Goal: Information Seeking & Learning: Learn about a topic

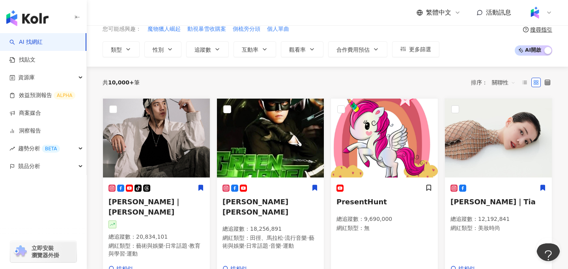
scroll to position [76, 0]
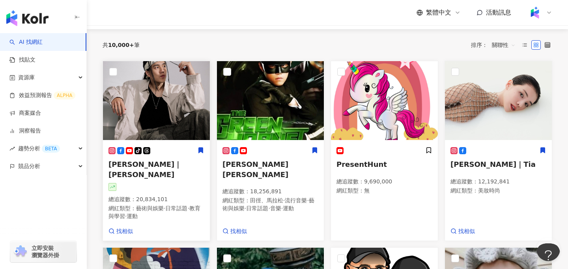
click at [181, 112] on img at bounding box center [156, 100] width 107 height 79
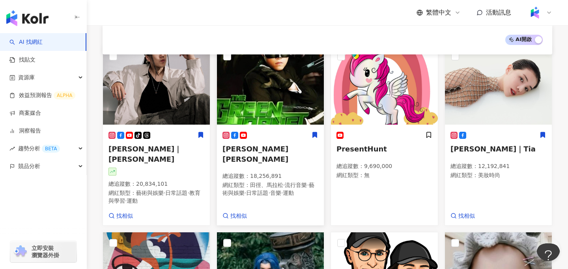
click at [277, 155] on div "Jay Chou 周杰倫 總追蹤數 ： 18,256,891 網紅類型 ： 田徑、馬拉松 · 流行音樂 · 藝術與娛樂 · 日常話題 · 音樂 · 運動" at bounding box center [271, 167] width 96 height 73
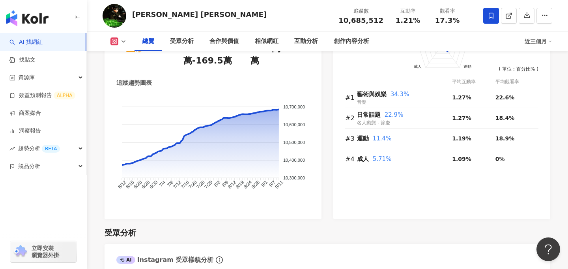
scroll to position [503, 0]
click at [115, 43] on rect at bounding box center [115, 42] width 6 height 6
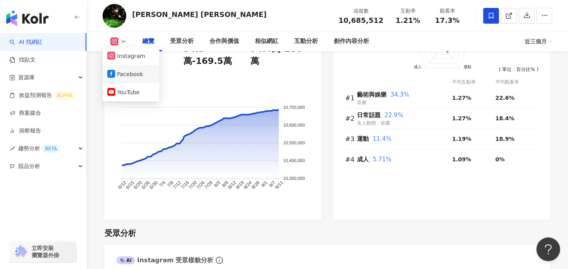
click at [133, 72] on button "Facebook" at bounding box center [130, 74] width 47 height 11
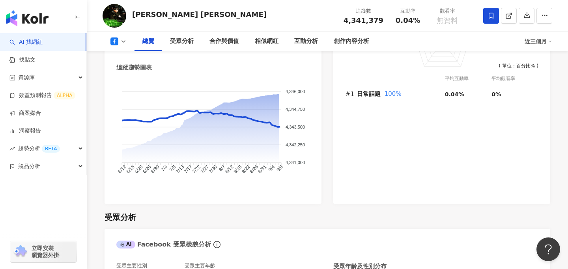
scroll to position [500, 0]
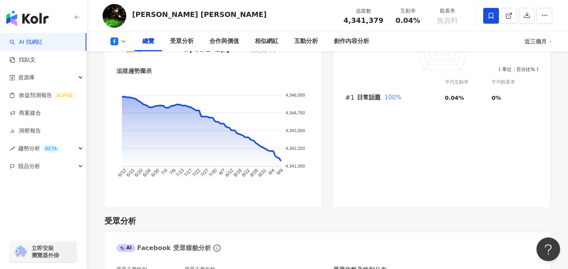
click at [118, 44] on icon at bounding box center [114, 41] width 8 height 8
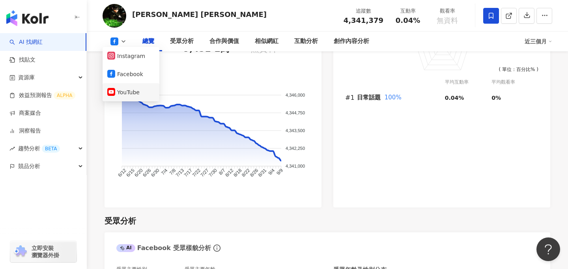
click at [124, 97] on button "YouTube" at bounding box center [130, 92] width 47 height 11
